Goal: Transaction & Acquisition: Purchase product/service

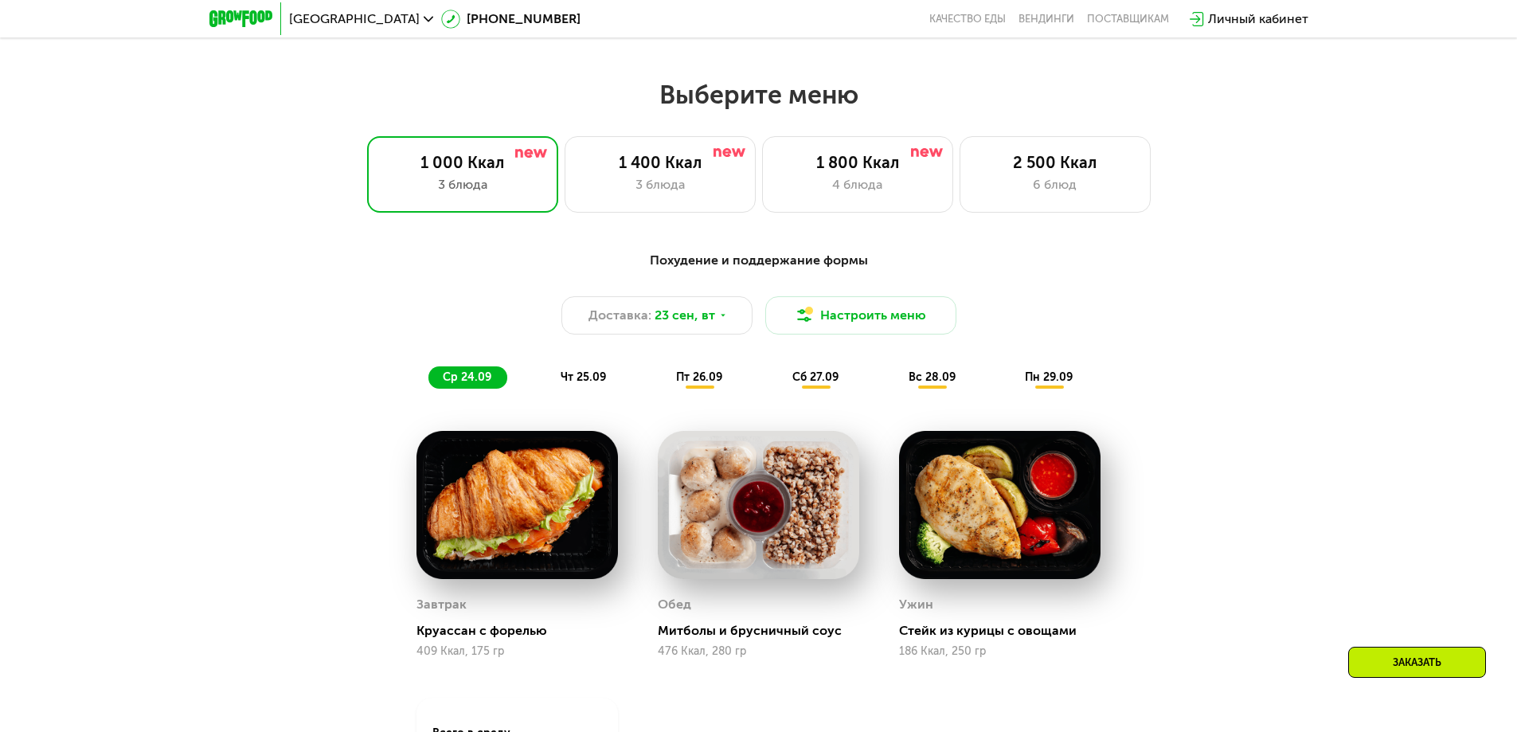
scroll to position [1274, 0]
click at [671, 310] on span "23 сен, вт" at bounding box center [685, 314] width 61 height 19
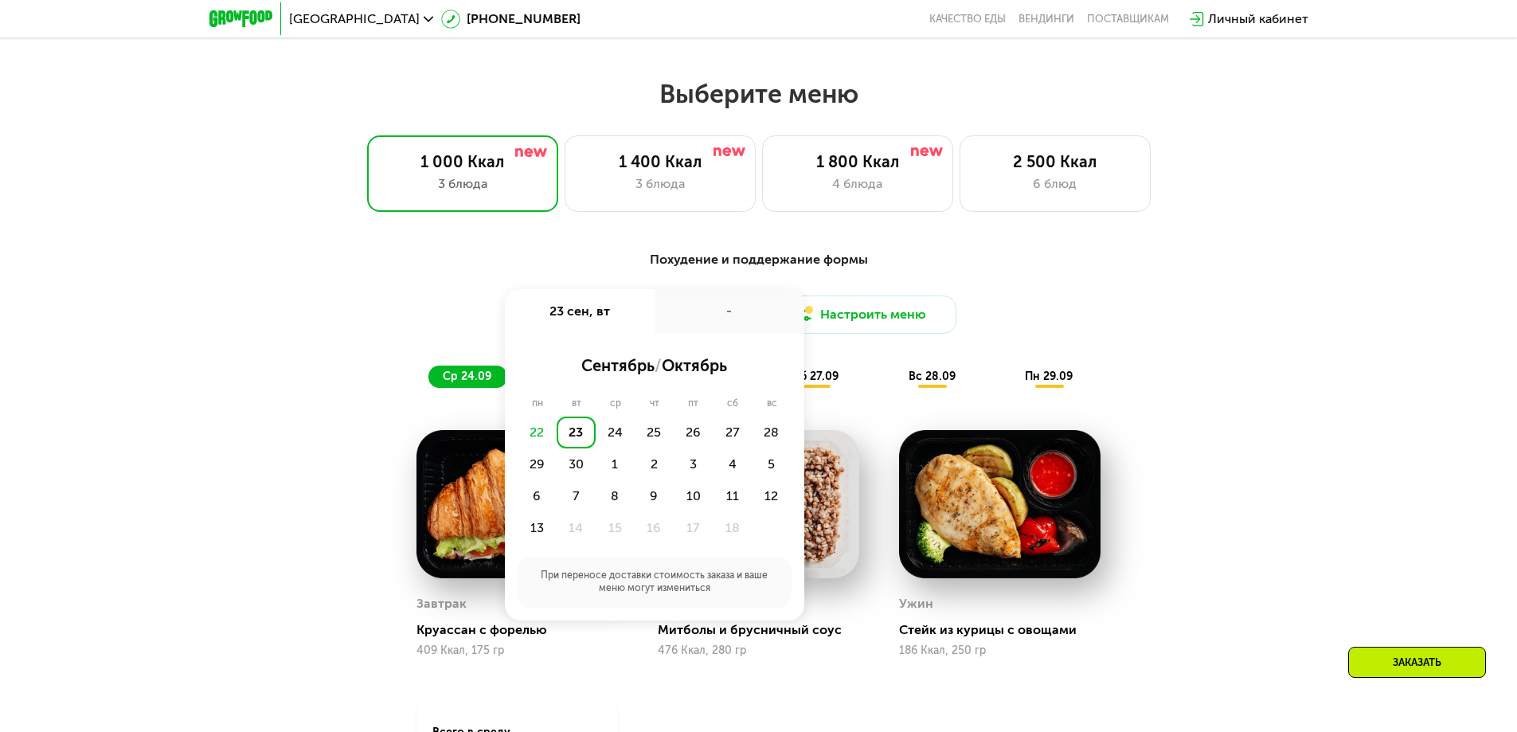
click at [587, 437] on div "23" at bounding box center [576, 433] width 39 height 32
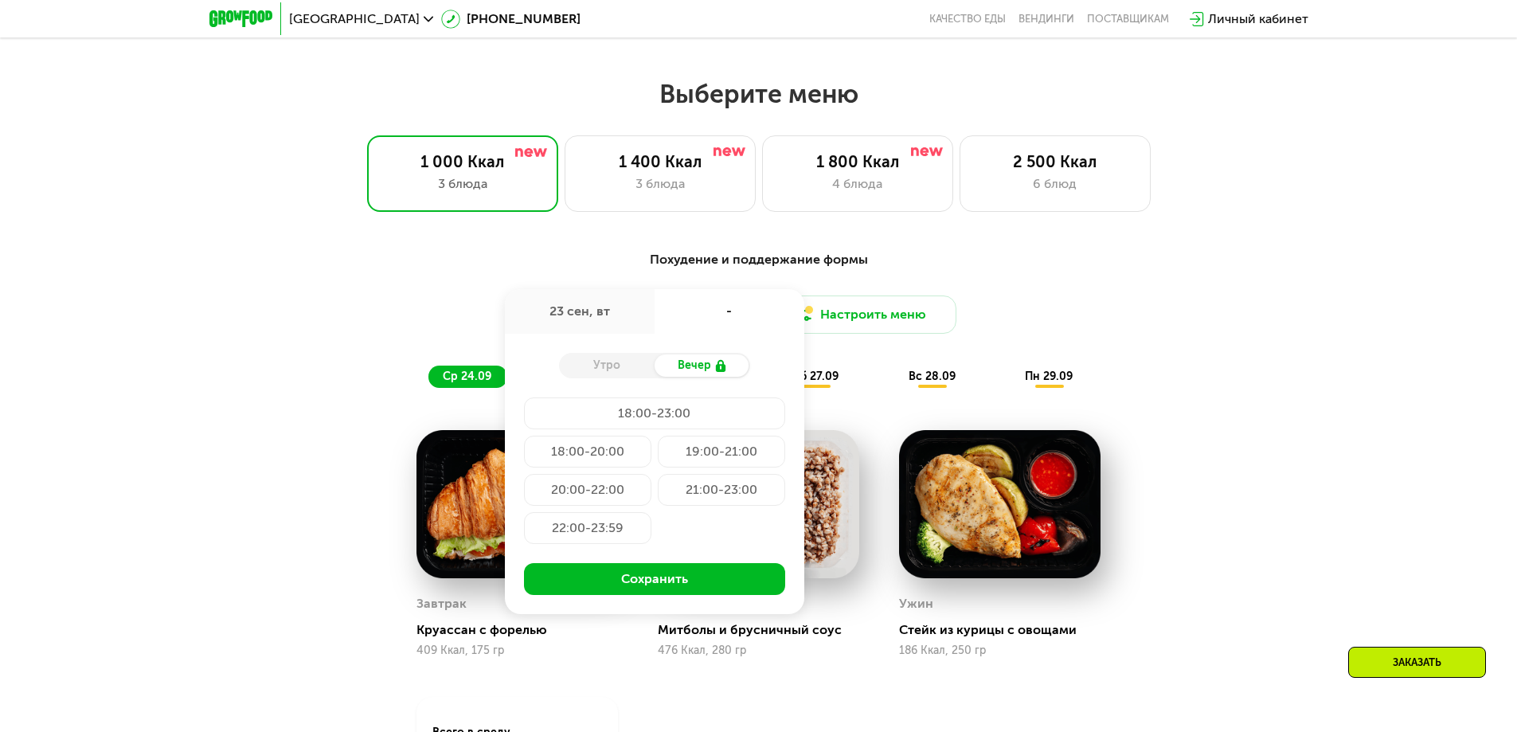
click at [609, 317] on div "23 сен, вт" at bounding box center [580, 311] width 150 height 45
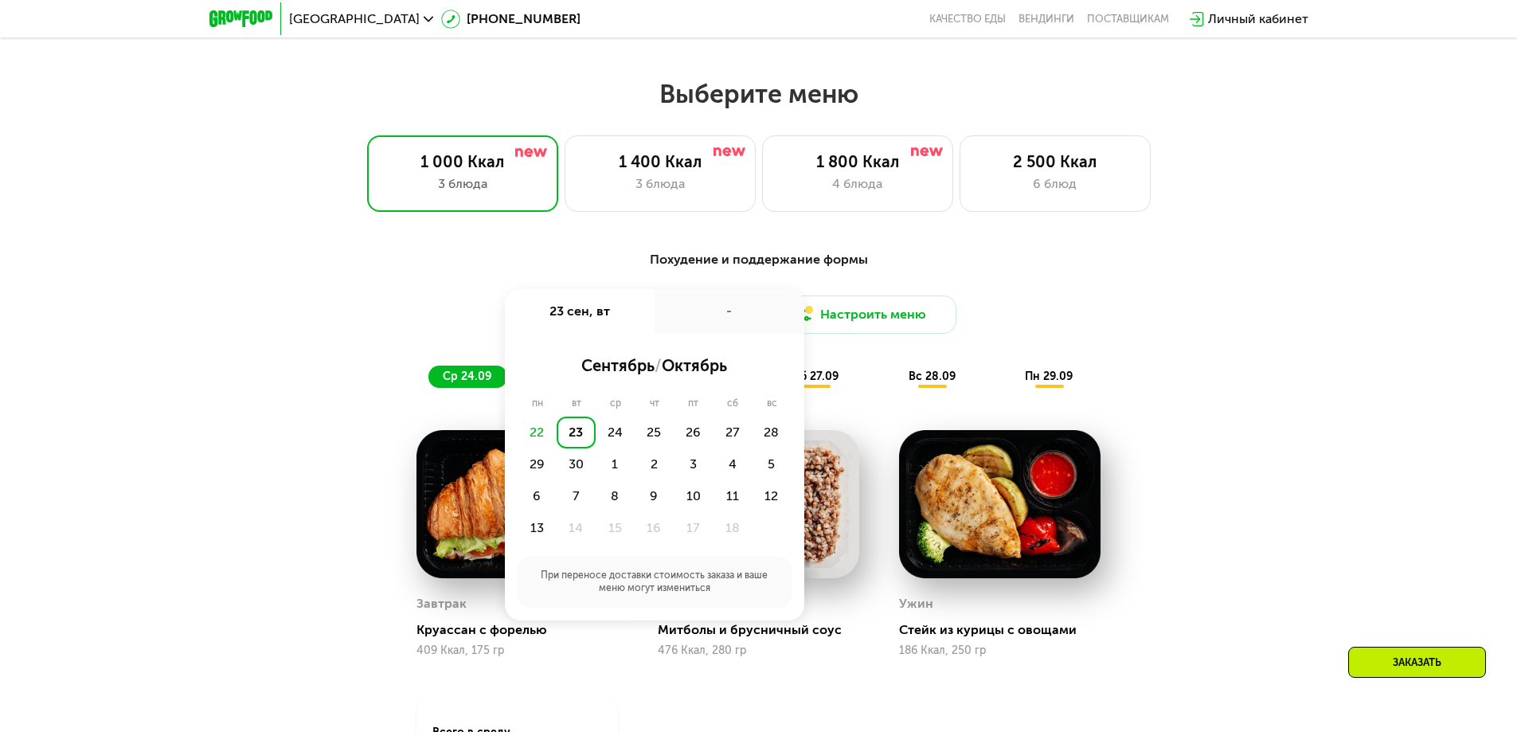
click at [538, 442] on div "22" at bounding box center [537, 433] width 39 height 32
click at [544, 435] on div "22" at bounding box center [537, 433] width 39 height 32
click at [750, 349] on div "Похудение и поддержание формы Доставка: [DATE] сен, вт - сентябрь / октябрь пн …" at bounding box center [758, 585] width 1517 height 714
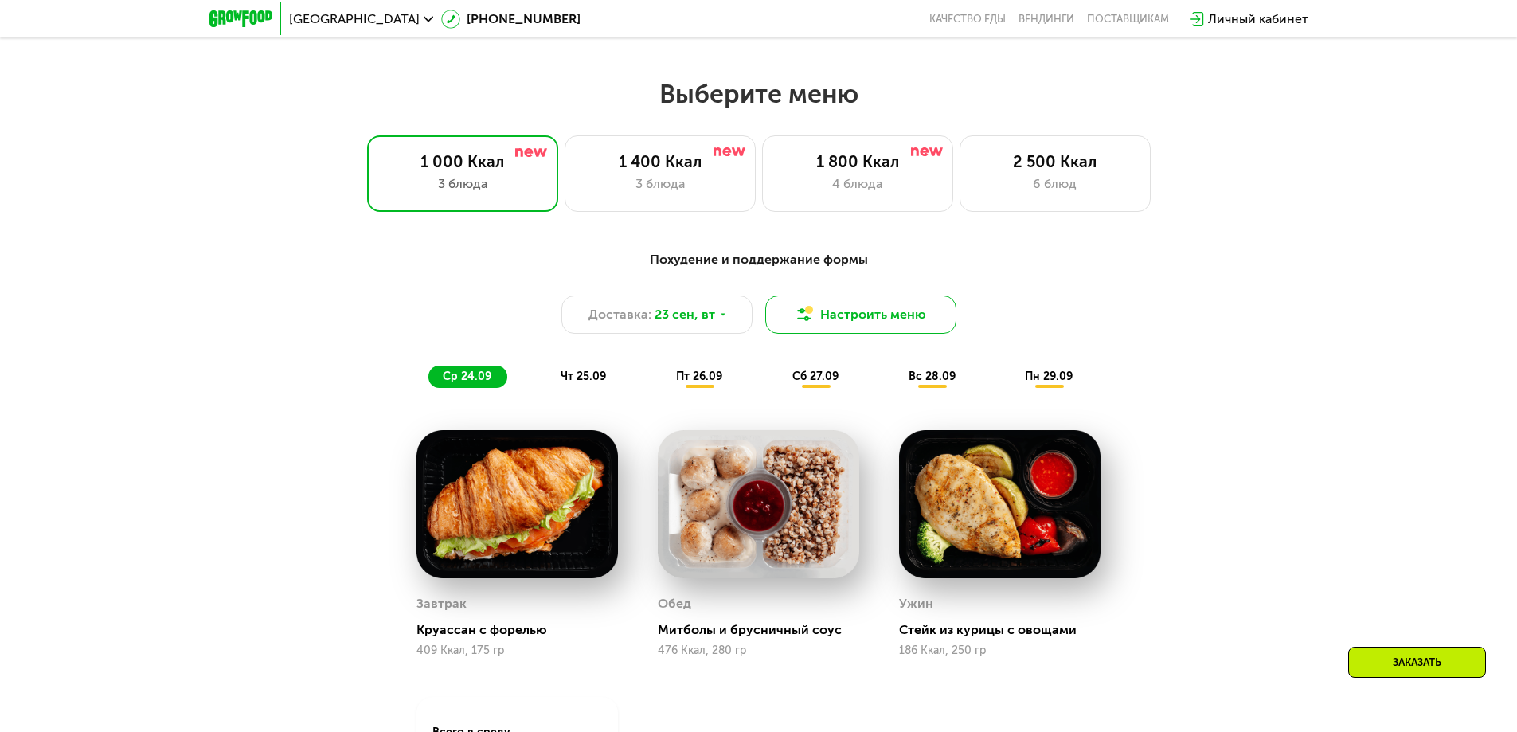
click at [750, 321] on button "Настроить меню" at bounding box center [860, 314] width 191 height 38
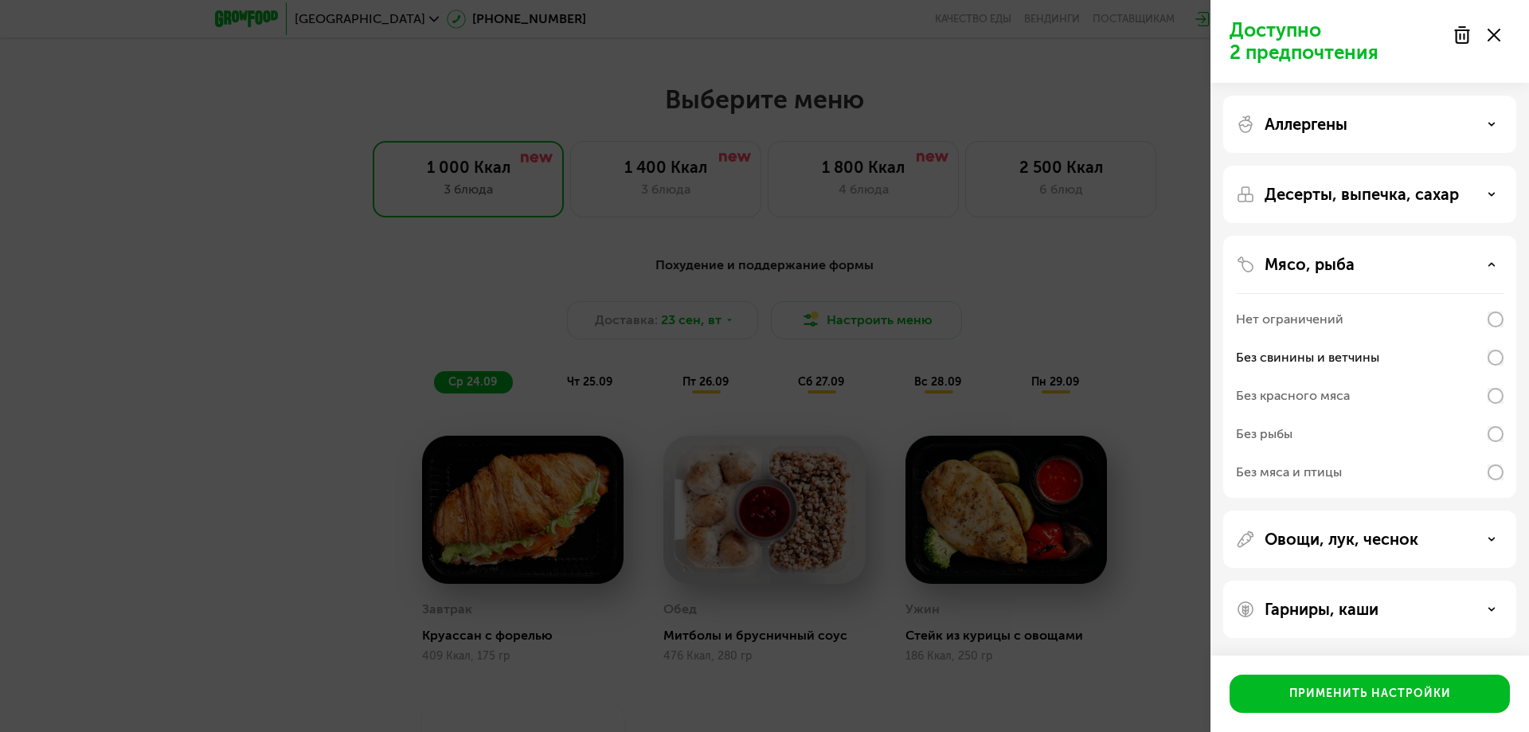
click at [750, 194] on p "Десерты, выпечка, сахар" at bounding box center [1362, 194] width 194 height 19
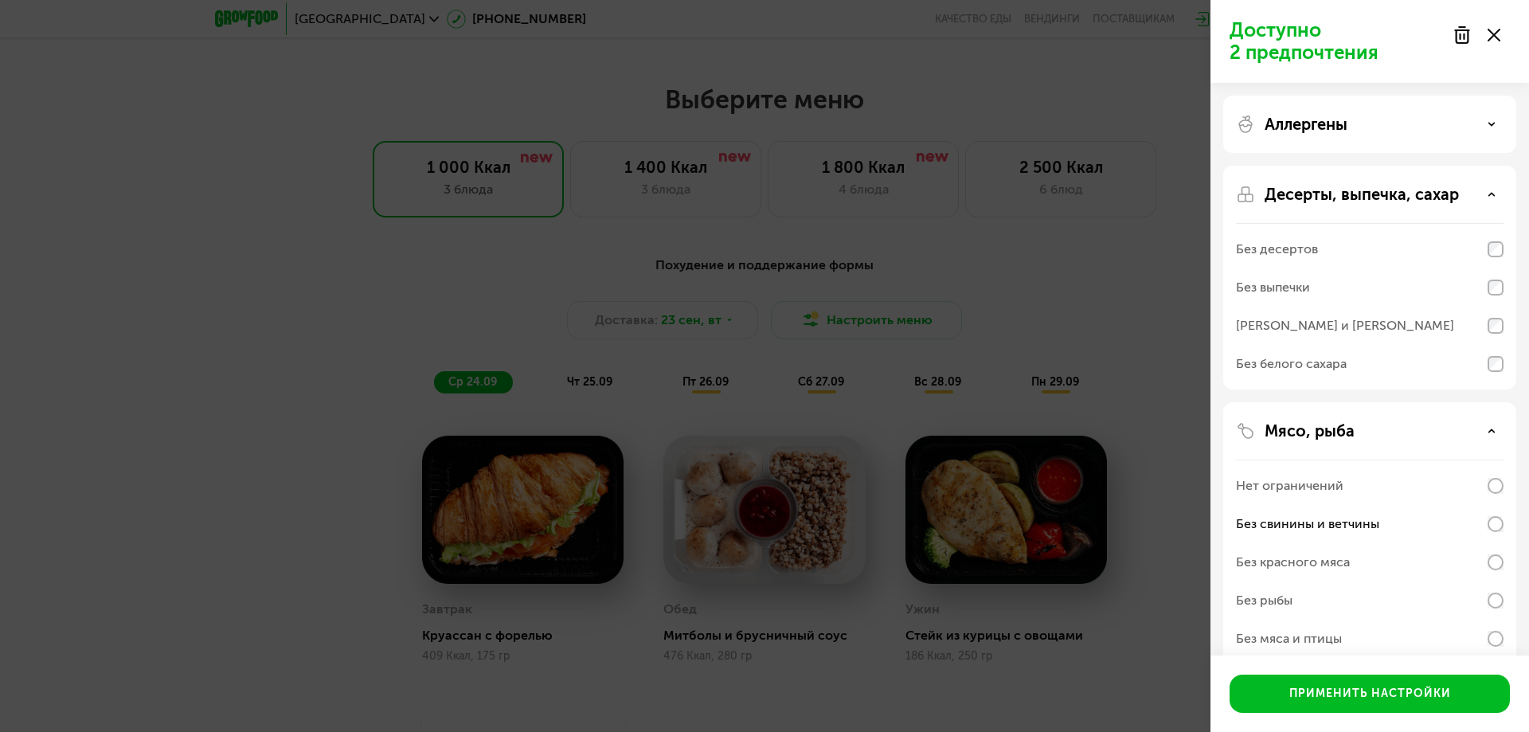
click at [750, 295] on div "Без выпечки" at bounding box center [1273, 287] width 74 height 19
click at [750, 327] on div "[PERSON_NAME] и [PERSON_NAME]" at bounding box center [1345, 325] width 218 height 19
click at [750, 252] on div "Без десертов" at bounding box center [1277, 249] width 82 height 19
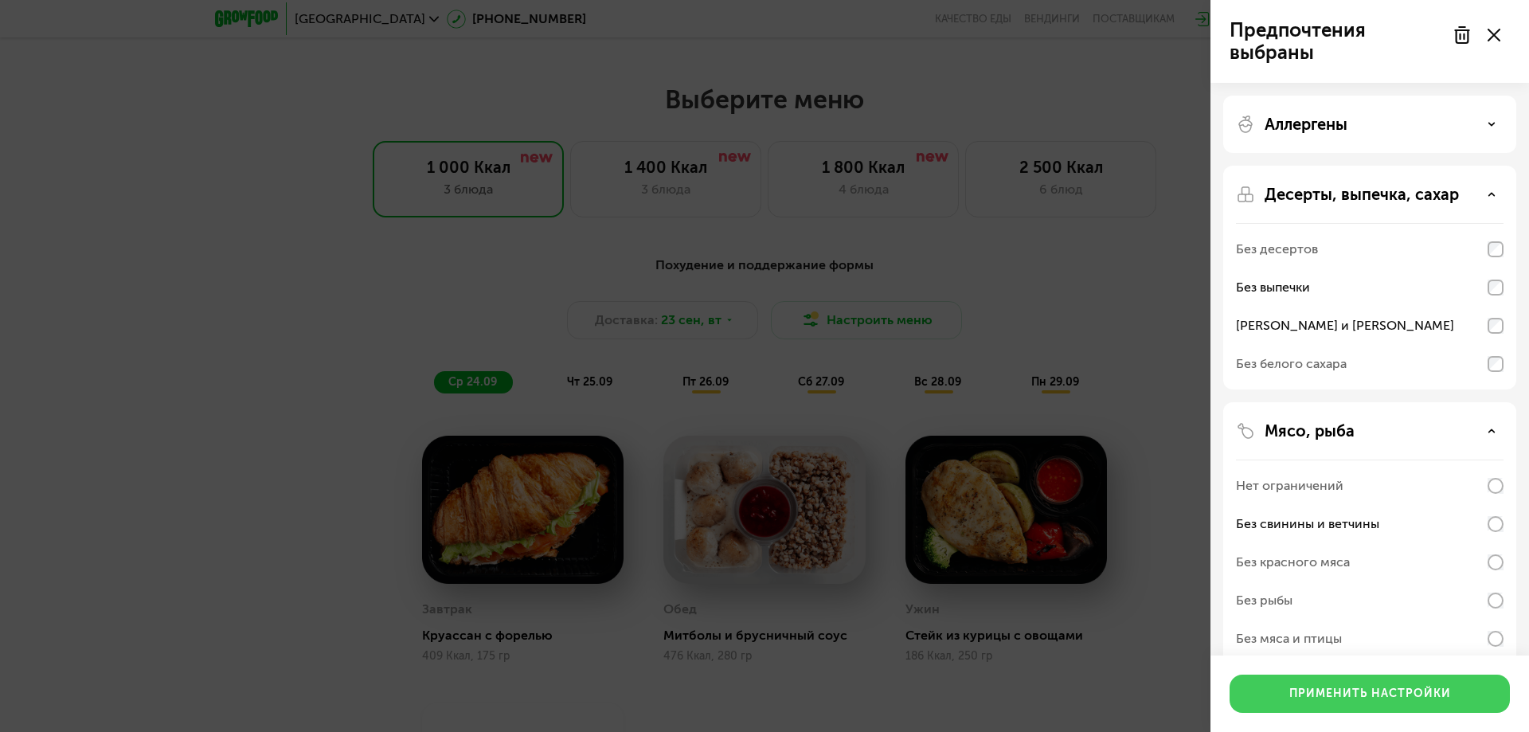
click at [750, 659] on div "Применить настройки" at bounding box center [1370, 694] width 162 height 16
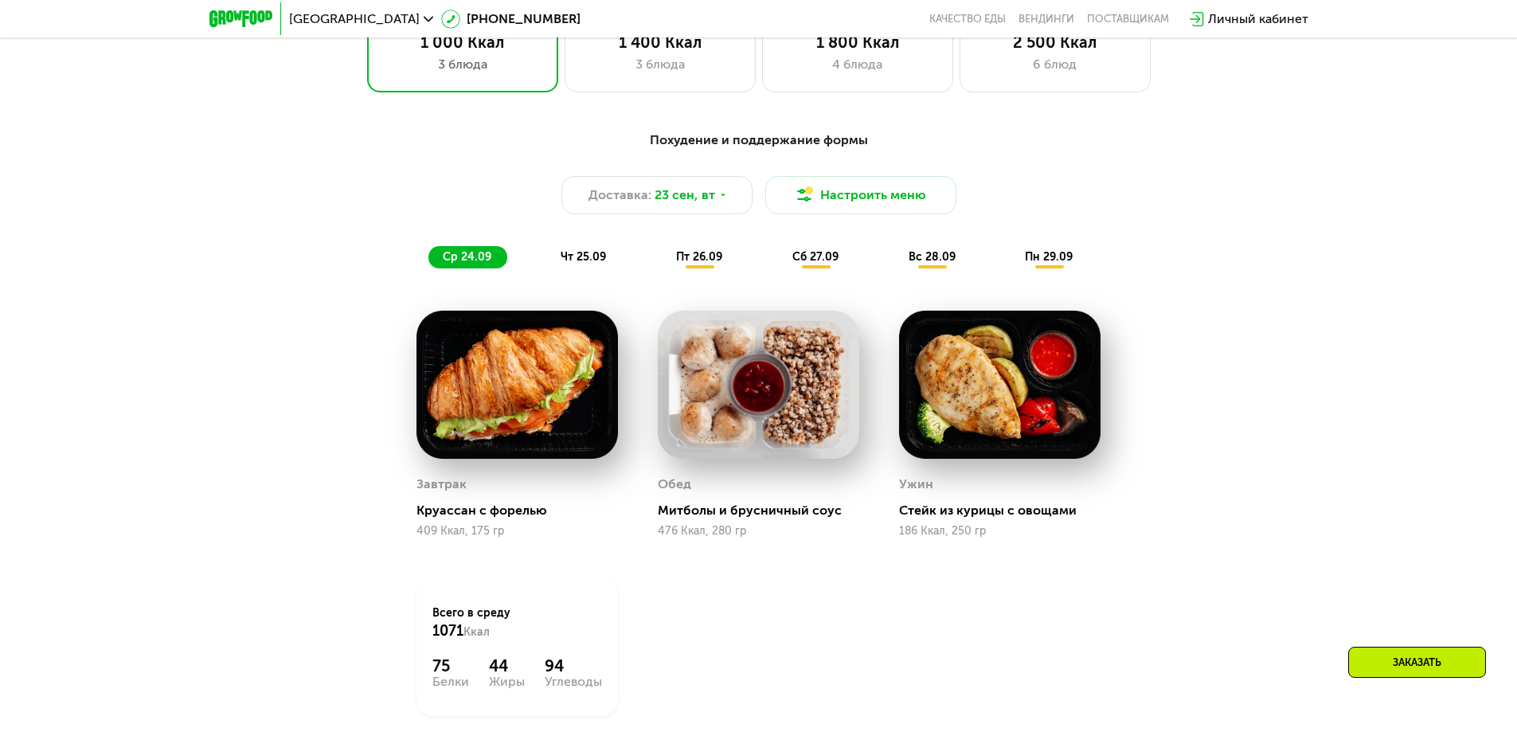
scroll to position [1434, 0]
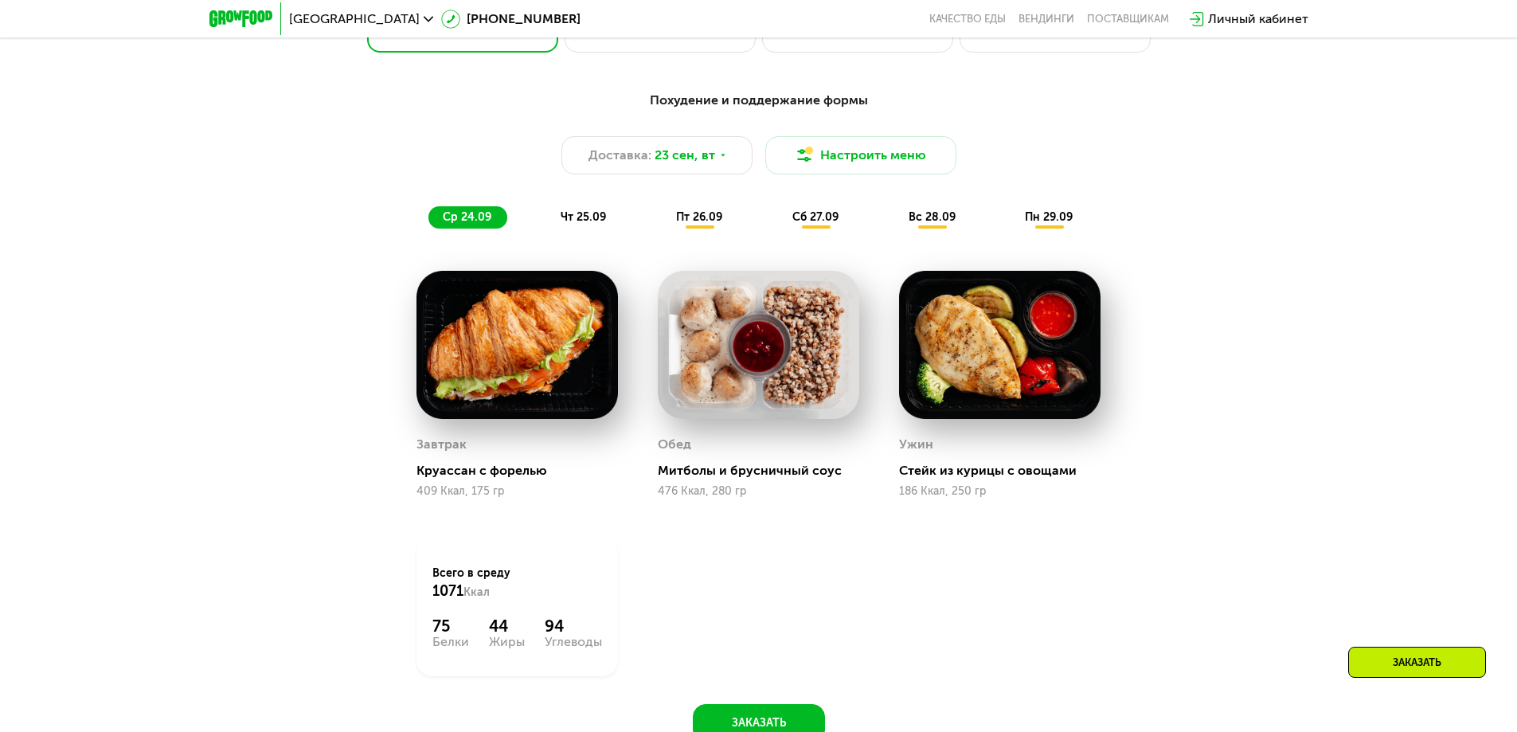
click at [535, 417] on img at bounding box center [518, 345] width 202 height 148
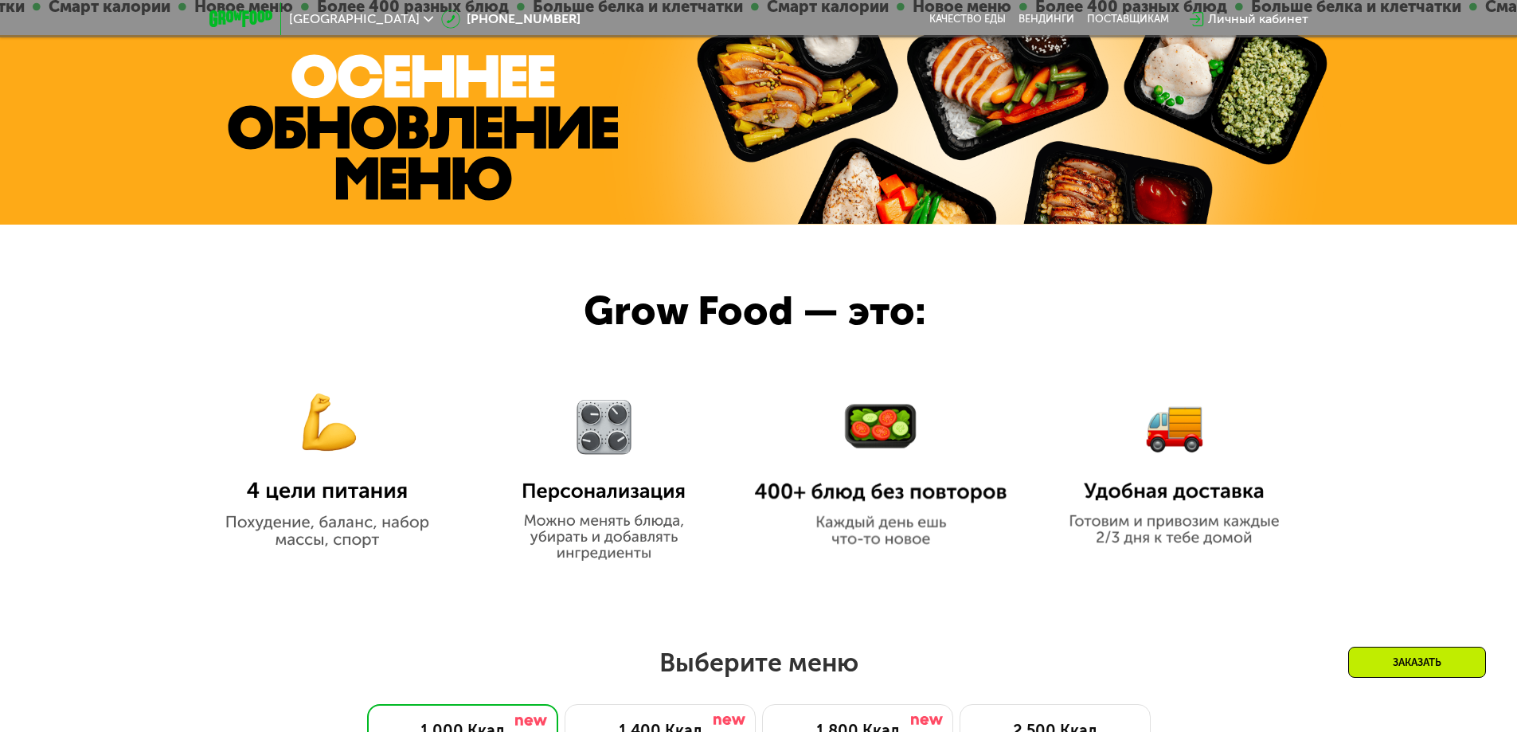
scroll to position [558, 0]
